Goal: Transaction & Acquisition: Purchase product/service

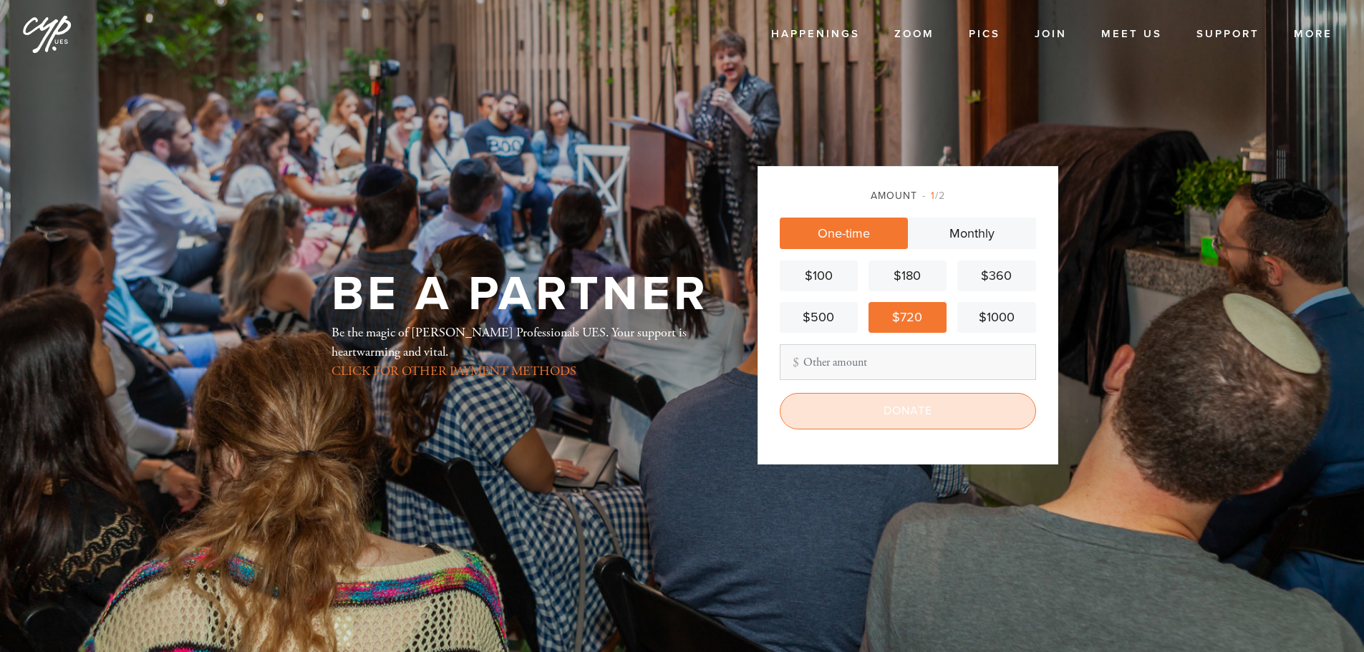
click at [897, 408] on input "Donate" at bounding box center [908, 411] width 256 height 36
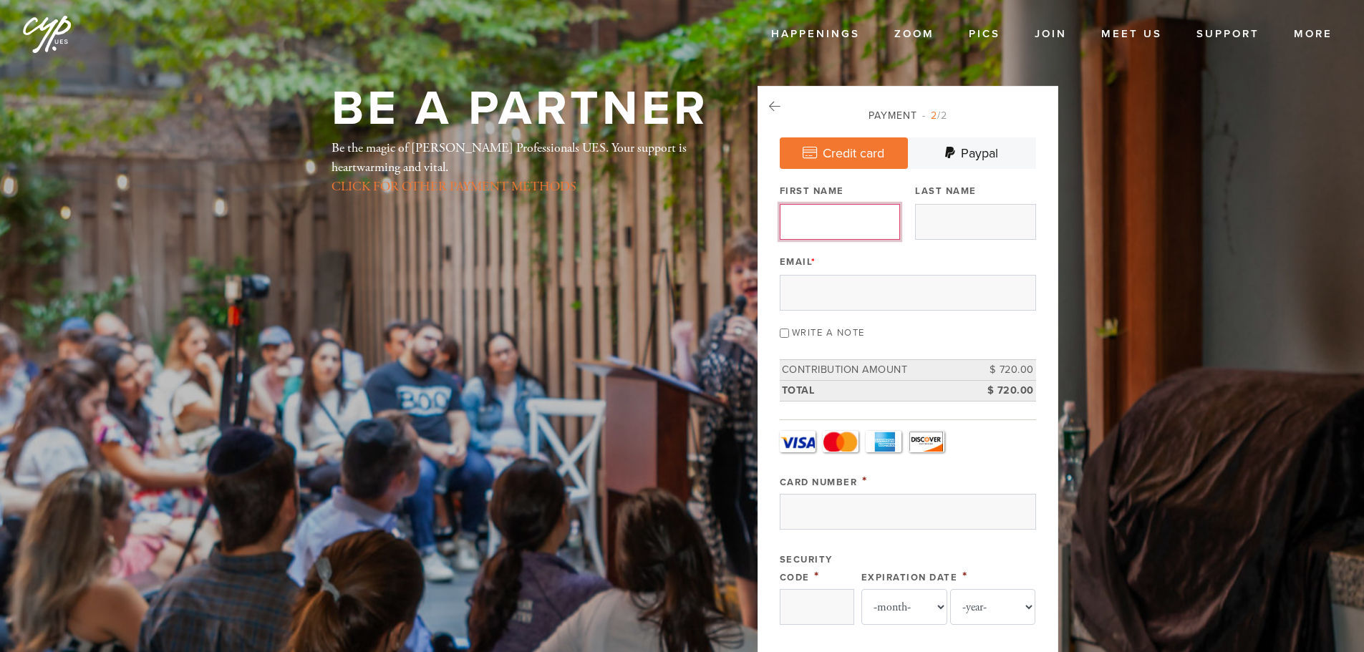
click at [852, 211] on input "First Name" at bounding box center [840, 222] width 120 height 36
type input "SHAPSE"
type input "JAKOB"
type input "shapse@travgroup.com"
type input "1385 York Avenue"
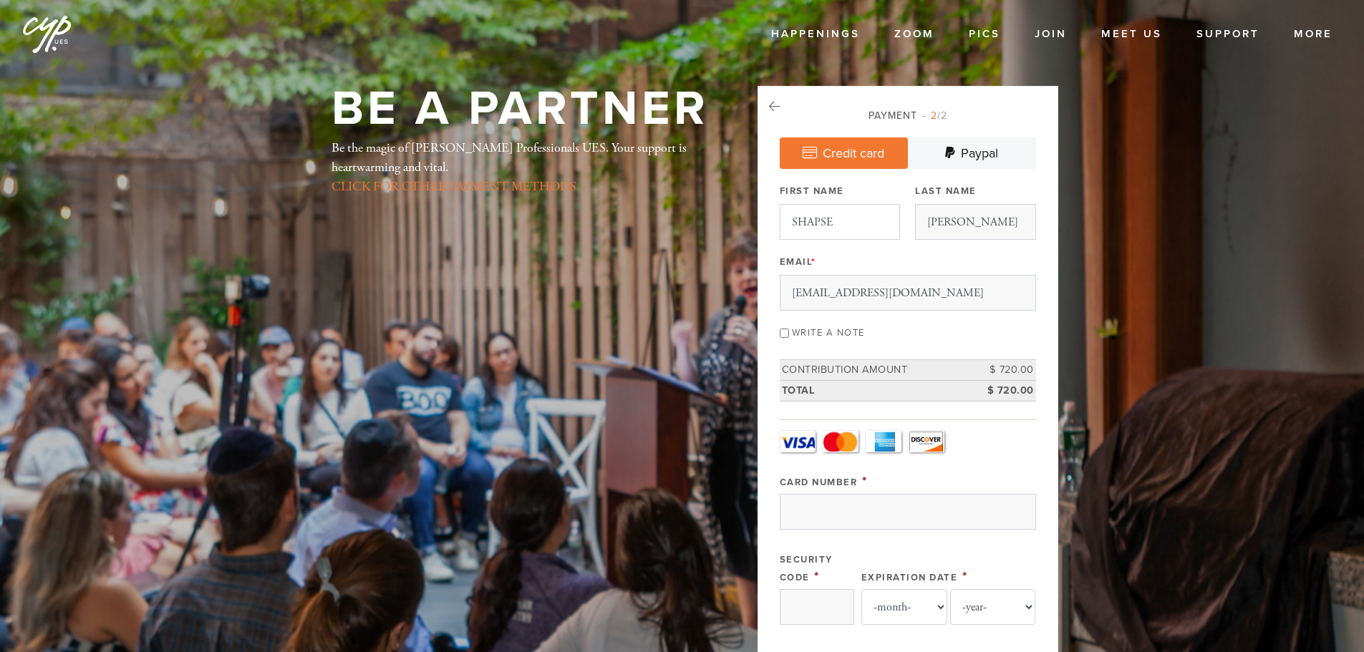
type input "New York"
type input "United States"
type input "New York"
type input "10002"
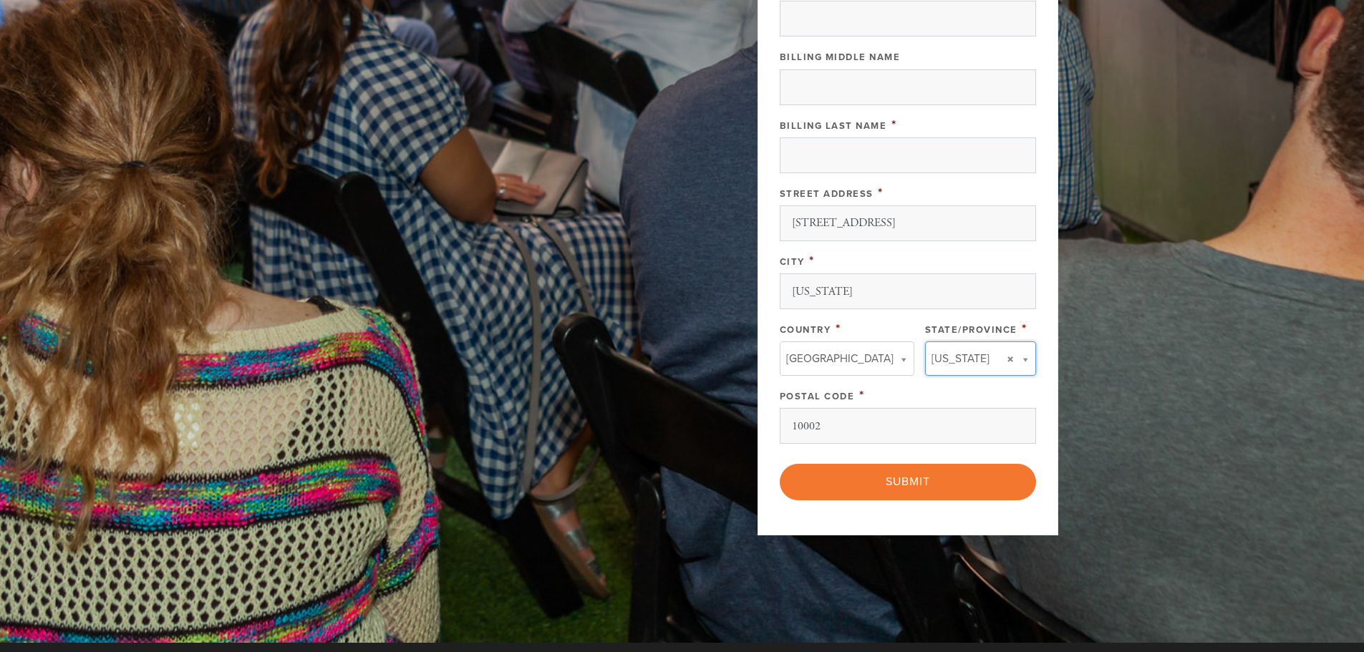
type input "New York"
type input "United States"
